Goal: Transaction & Acquisition: Purchase product/service

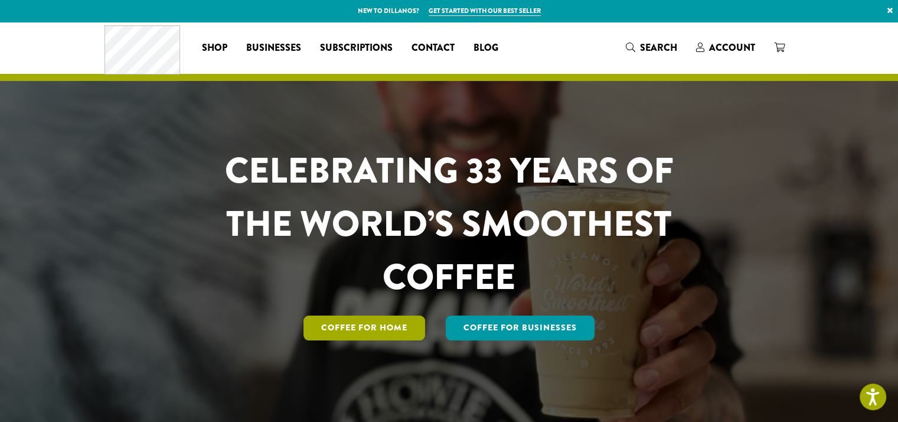
click at [384, 319] on link "Coffee for Home" at bounding box center [364, 327] width 122 height 25
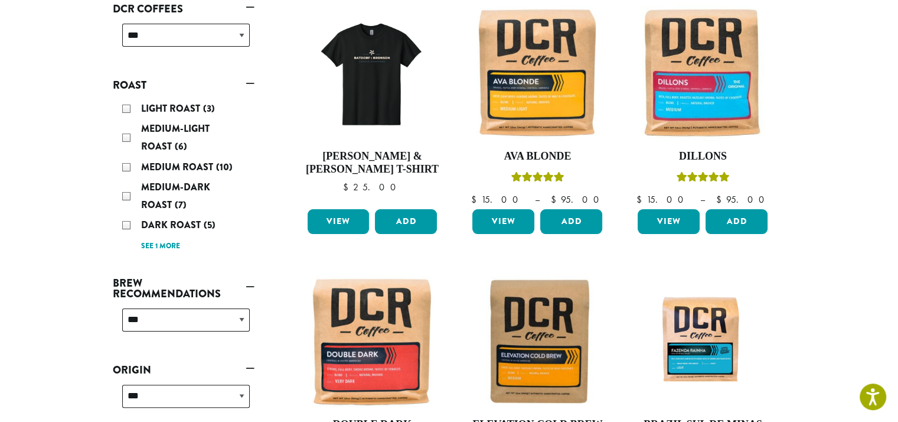
scroll to position [201, 0]
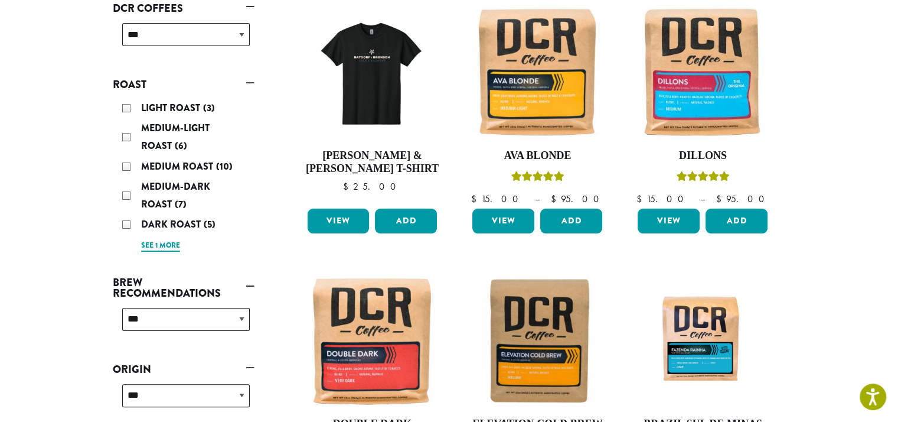
click at [160, 246] on link "See 1 more" at bounding box center [160, 246] width 39 height 12
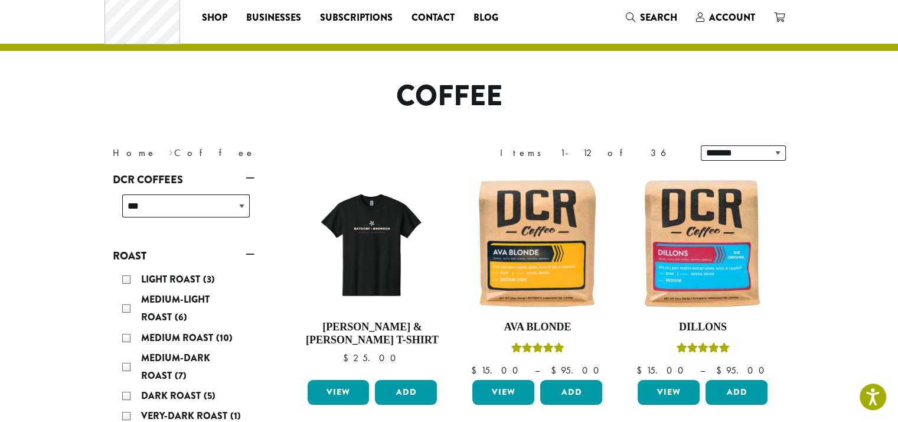
scroll to position [0, 0]
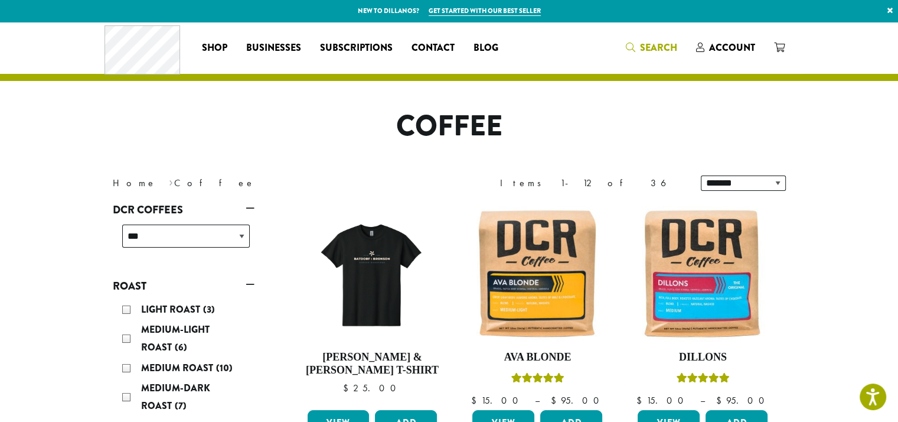
click at [661, 45] on span "Search" at bounding box center [658, 48] width 37 height 14
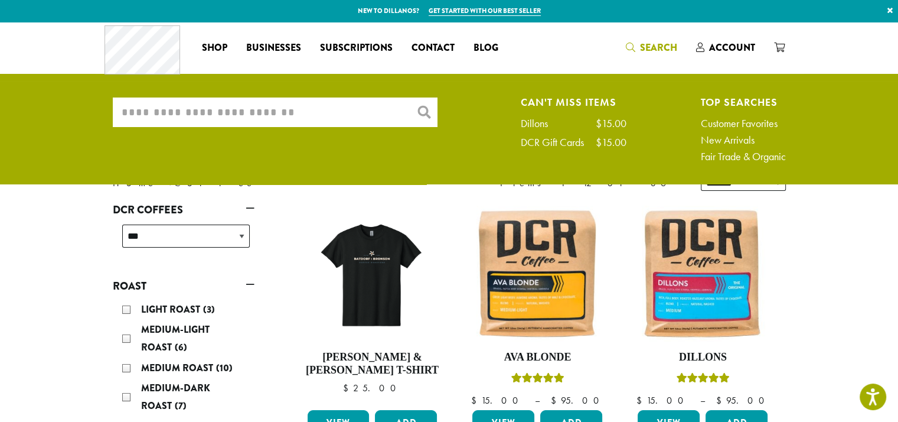
click at [267, 116] on input "What are you searching for?" at bounding box center [275, 112] width 325 height 30
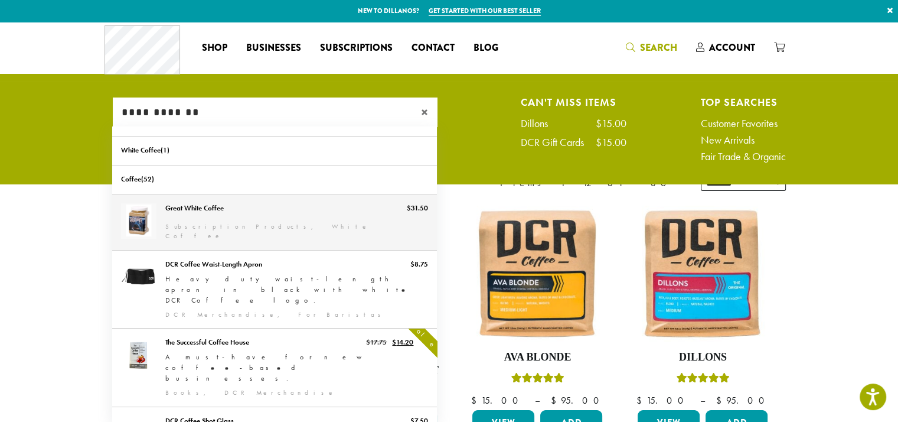
type input "**********"
click at [146, 215] on link "Great White Coffee" at bounding box center [274, 221] width 325 height 55
